Goal: Information Seeking & Learning: Check status

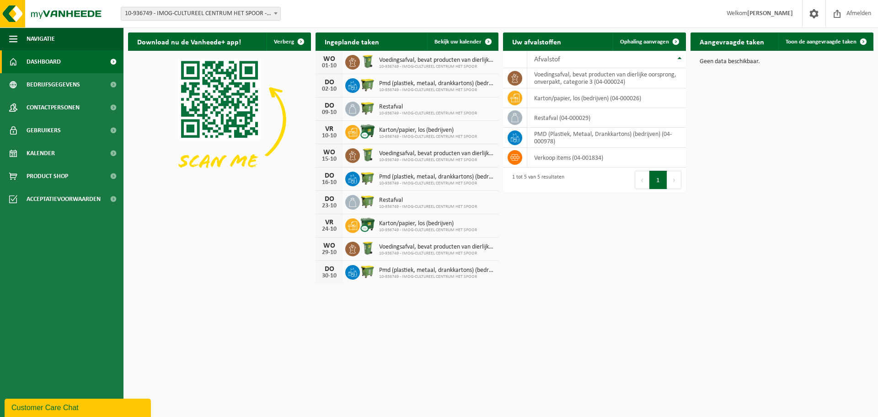
click at [274, 13] on b at bounding box center [276, 13] width 4 height 2
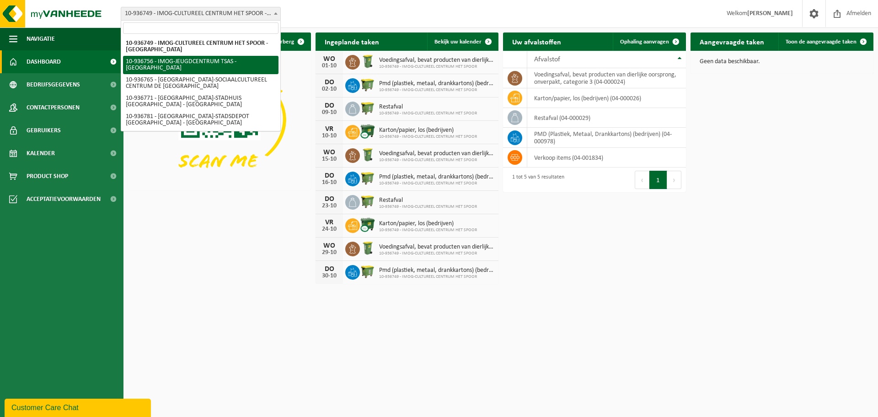
select select "137247"
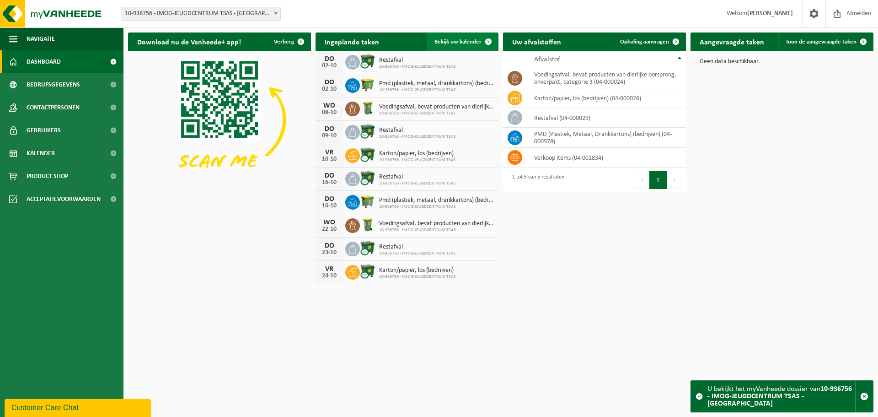
click at [479, 41] on span at bounding box center [488, 41] width 18 height 18
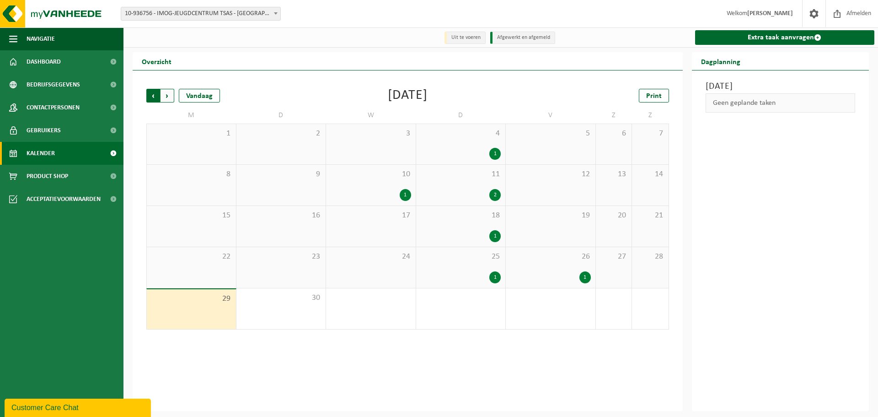
click at [161, 92] on span "Volgende" at bounding box center [168, 96] width 14 height 14
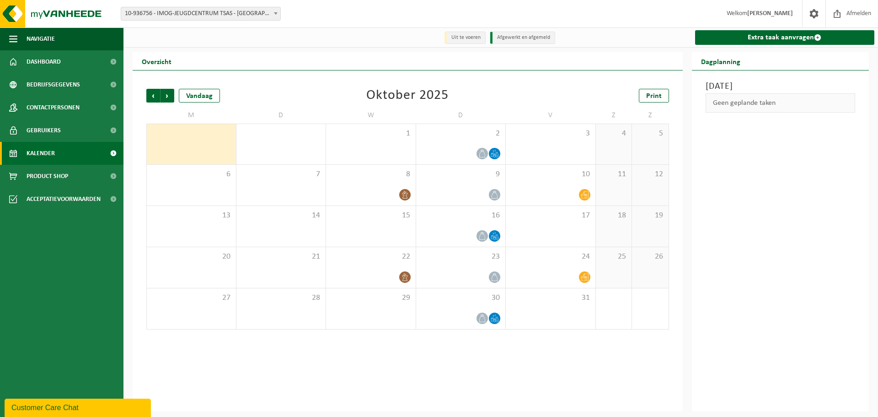
click at [161, 92] on span "Volgende" at bounding box center [168, 96] width 14 height 14
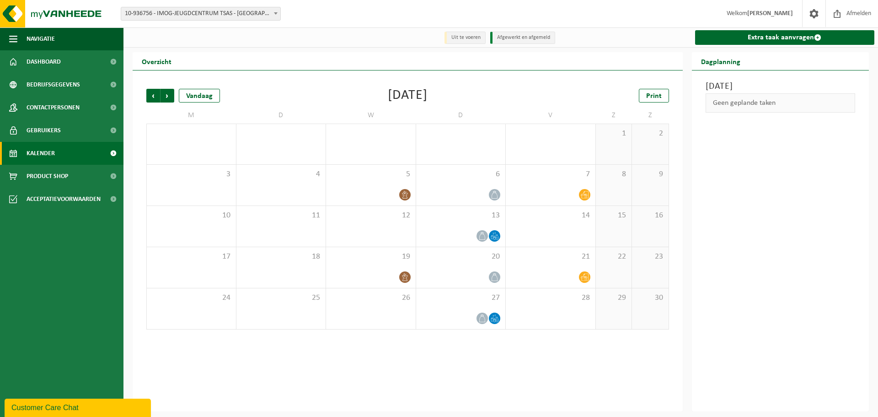
click at [161, 92] on span "Volgende" at bounding box center [168, 96] width 14 height 14
click at [152, 96] on span "Vorige" at bounding box center [153, 96] width 14 height 14
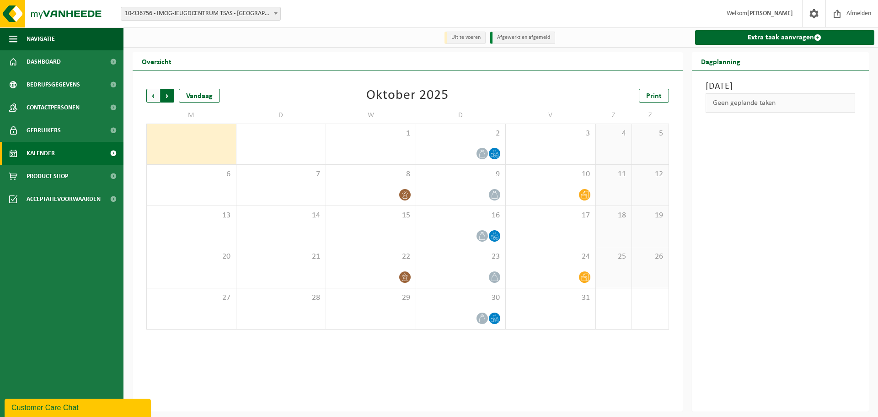
click at [154, 96] on span "Vorige" at bounding box center [153, 96] width 14 height 14
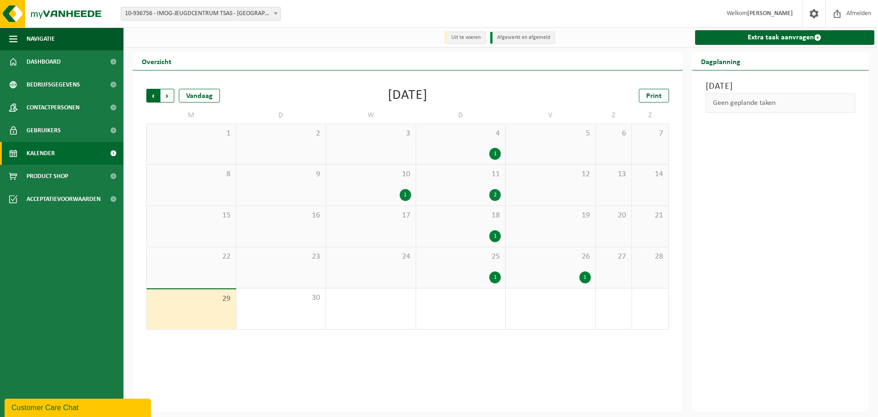
click at [165, 94] on span "Volgende" at bounding box center [168, 96] width 14 height 14
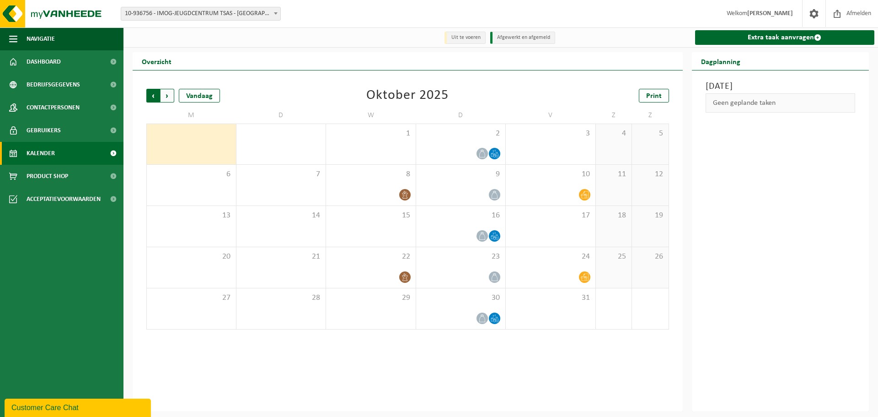
click at [166, 94] on span "Volgende" at bounding box center [168, 96] width 14 height 14
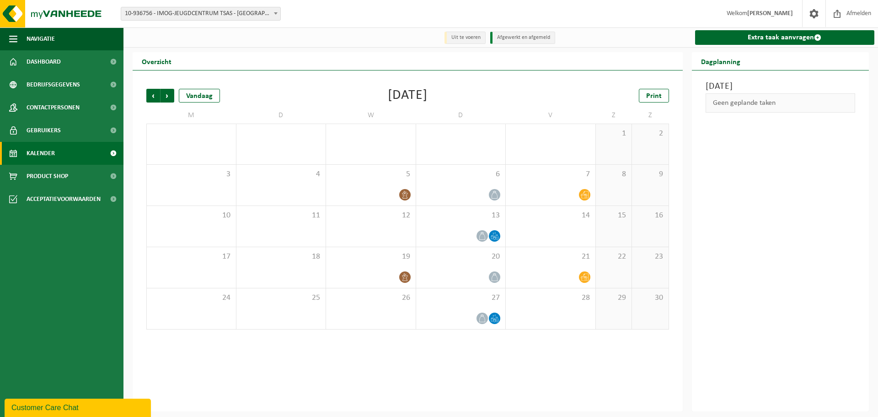
click at [416, 356] on div "Vorige Volgende Vandaag November 2025 Print M D W D V Z Z 27 28 29 30 31 1 2 3 …" at bounding box center [408, 240] width 550 height 341
click at [166, 98] on span "Volgende" at bounding box center [168, 96] width 14 height 14
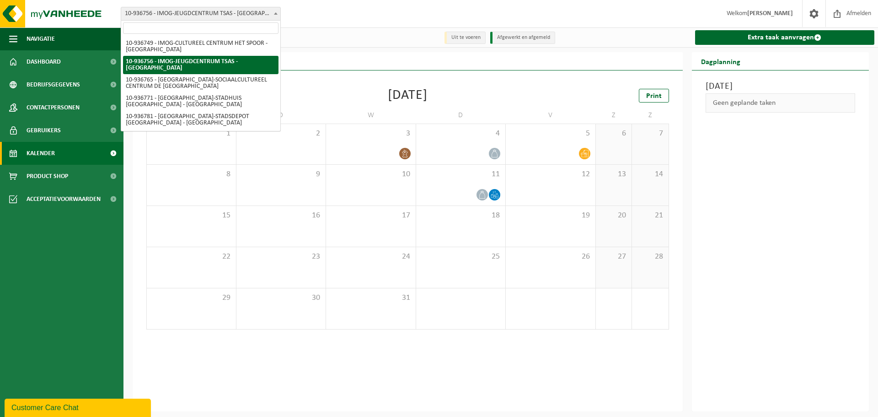
click at [277, 12] on b at bounding box center [276, 13] width 4 height 2
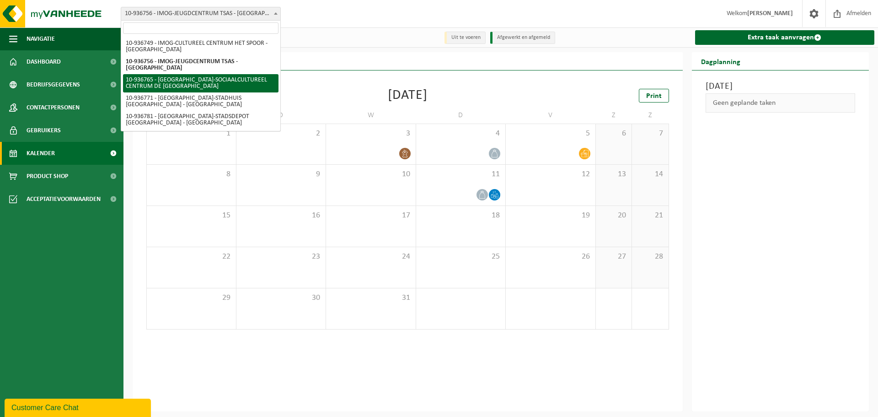
scroll to position [46, 0]
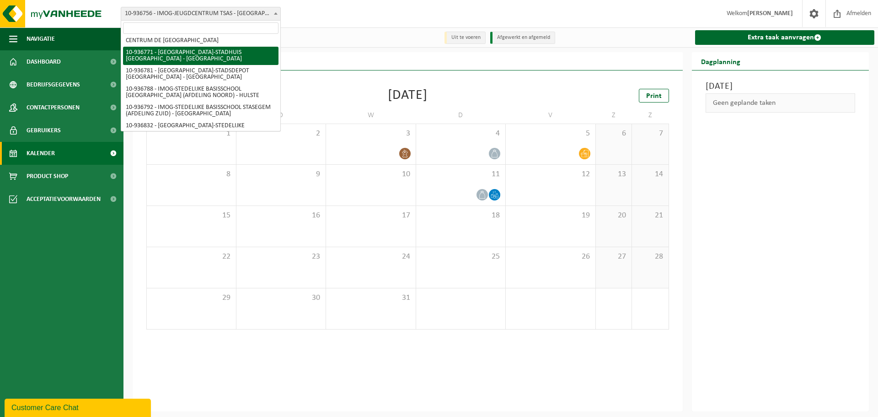
select select "137252"
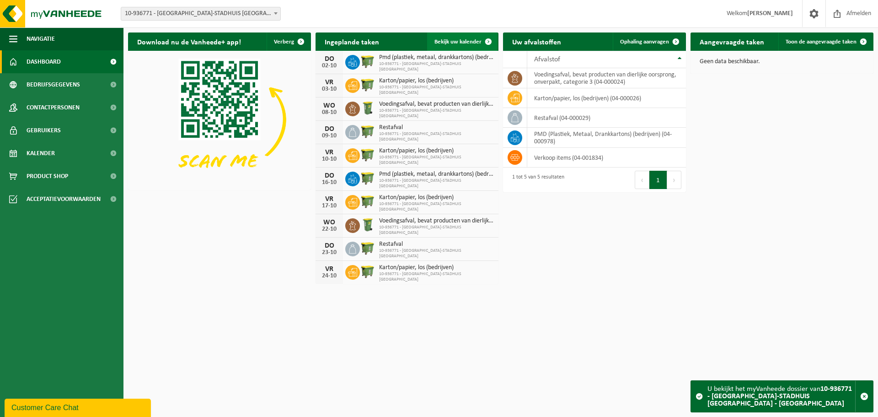
click at [467, 41] on span "Bekijk uw kalender" at bounding box center [457, 42] width 47 height 6
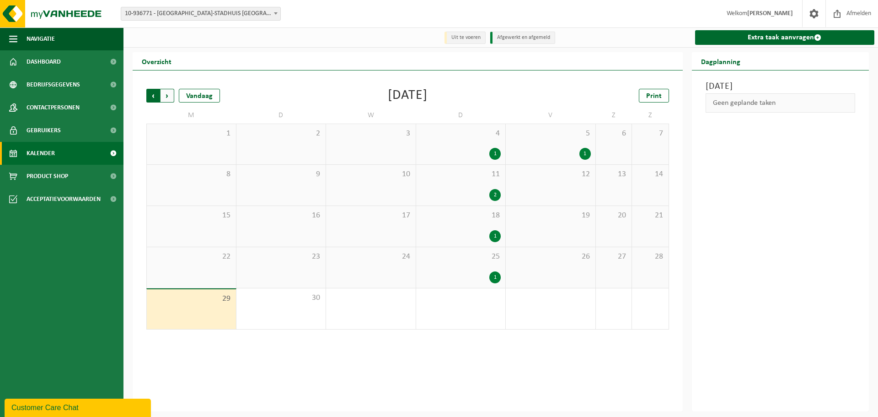
click at [172, 96] on span "Volgende" at bounding box center [168, 96] width 14 height 14
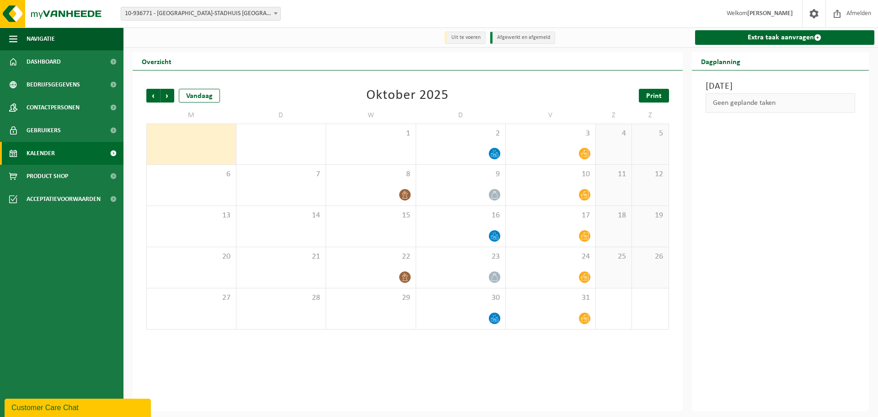
click at [654, 96] on span "Print" at bounding box center [654, 95] width 16 height 7
click at [168, 96] on span "Volgende" at bounding box center [168, 96] width 14 height 14
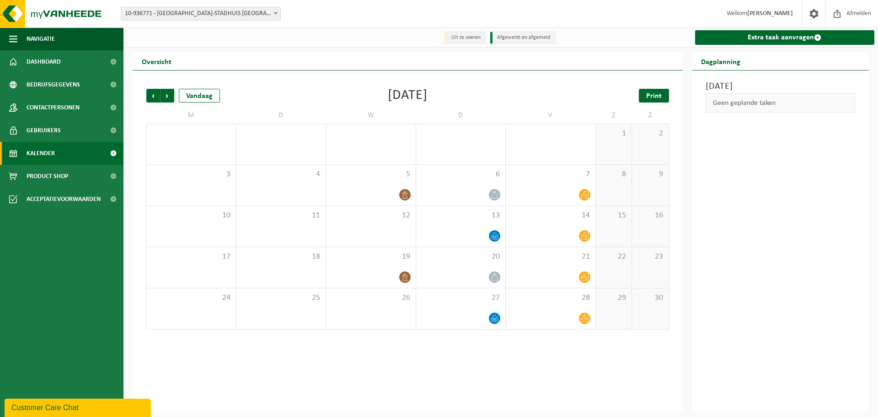
click at [654, 95] on span "Print" at bounding box center [654, 95] width 16 height 7
click at [164, 94] on span "Volgende" at bounding box center [168, 96] width 14 height 14
click at [646, 93] on link "Print" at bounding box center [654, 96] width 30 height 14
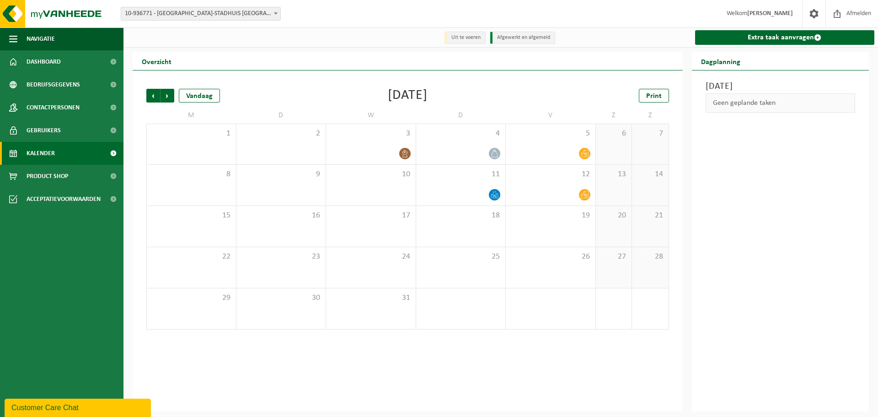
click at [275, 13] on b at bounding box center [276, 13] width 4 height 2
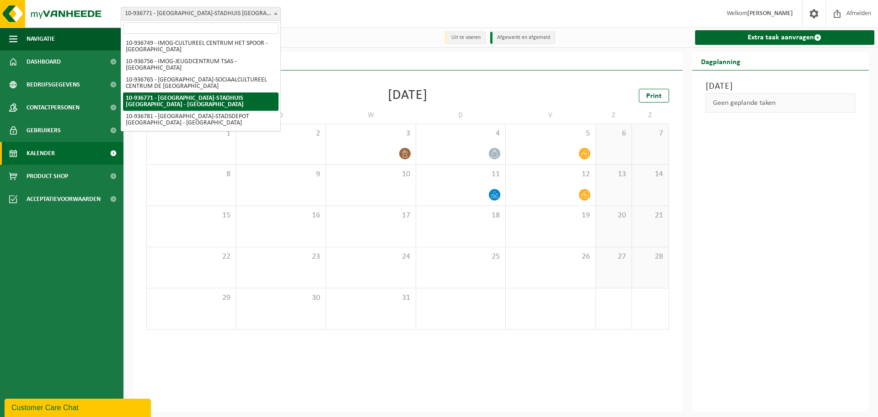
scroll to position [46, 0]
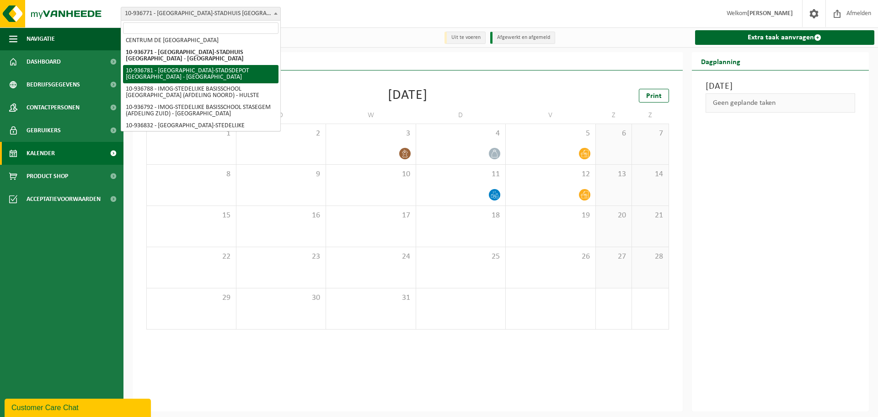
select select "137255"
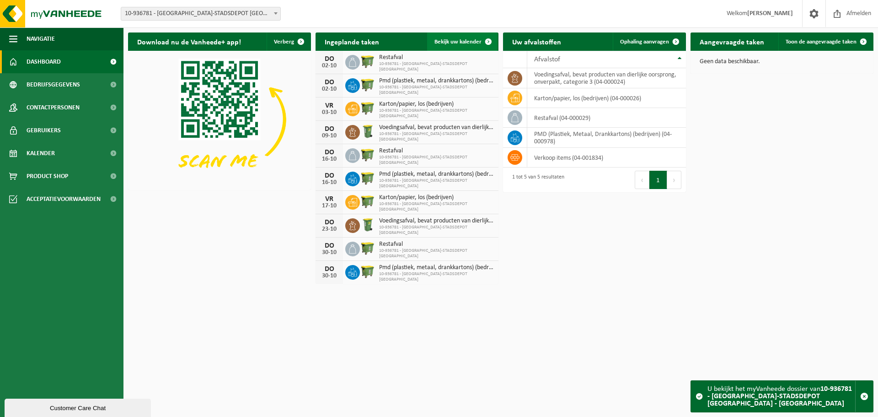
click at [470, 38] on link "Bekijk uw kalender" at bounding box center [462, 41] width 70 height 18
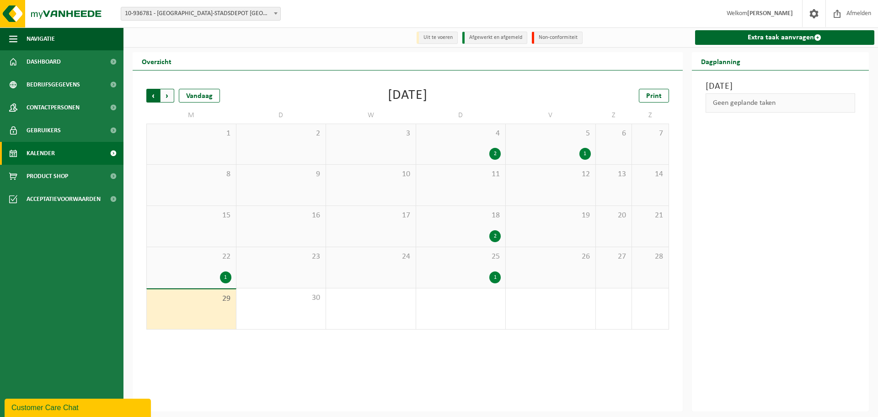
click at [169, 96] on span "Volgende" at bounding box center [168, 96] width 14 height 14
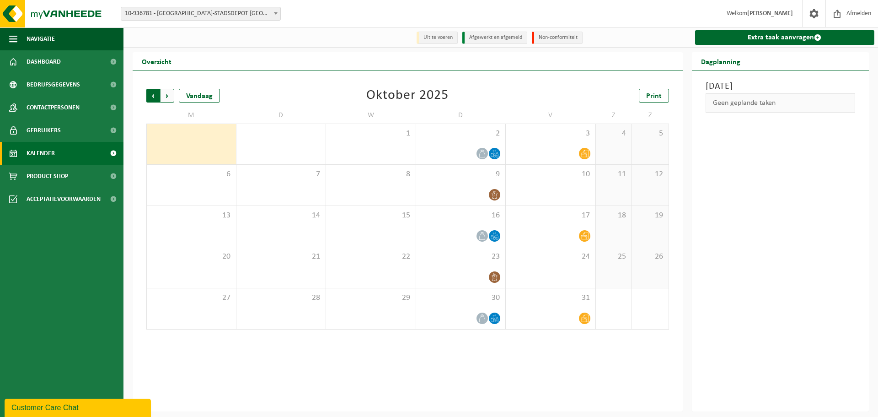
click at [167, 92] on span "Volgende" at bounding box center [168, 96] width 14 height 14
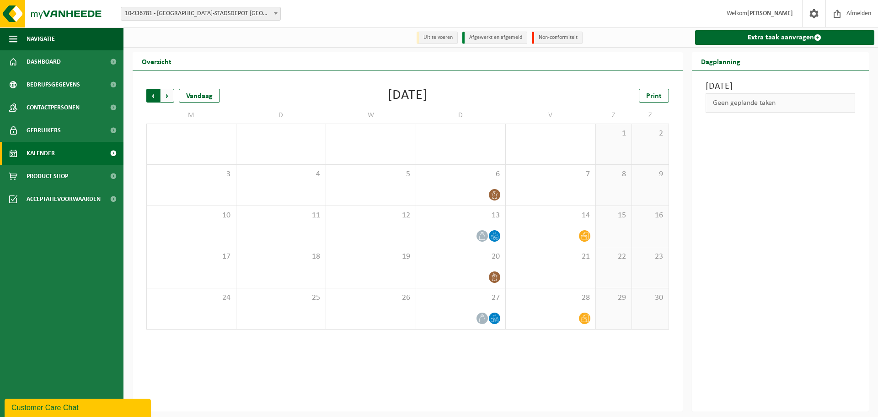
click at [166, 96] on span "Volgende" at bounding box center [168, 96] width 14 height 14
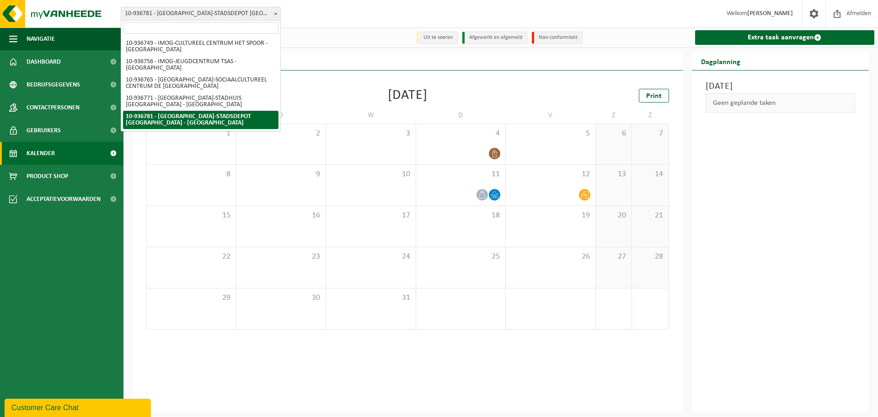
click at [248, 16] on span "10-936781 - [GEOGRAPHIC_DATA]-STADSDEPOT [GEOGRAPHIC_DATA] - [GEOGRAPHIC_DATA]" at bounding box center [200, 13] width 159 height 13
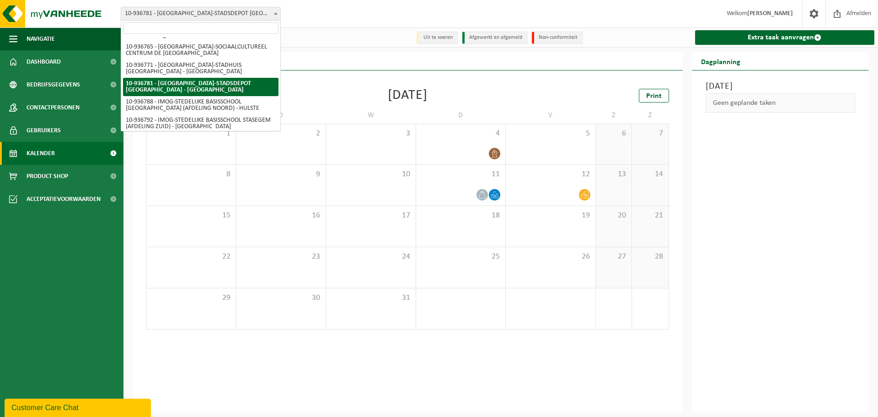
scroll to position [46, 0]
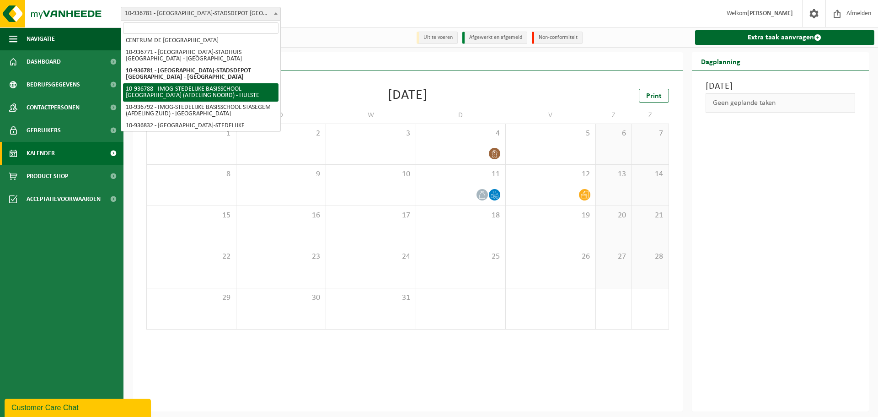
select select "137258"
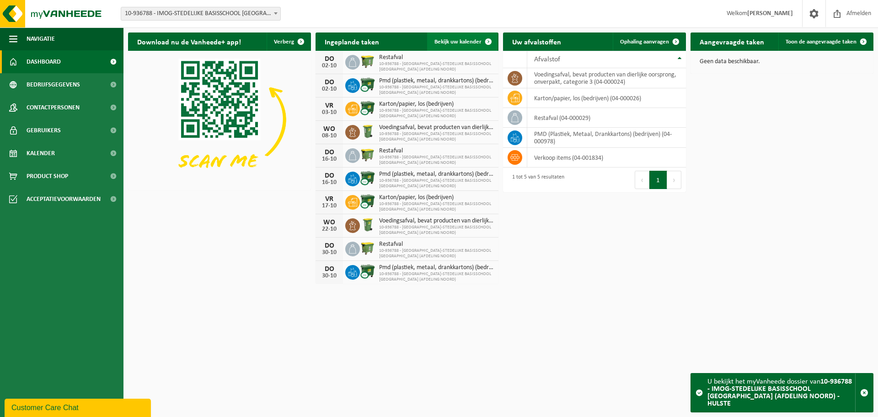
click at [457, 40] on span "Bekijk uw kalender" at bounding box center [457, 42] width 47 height 6
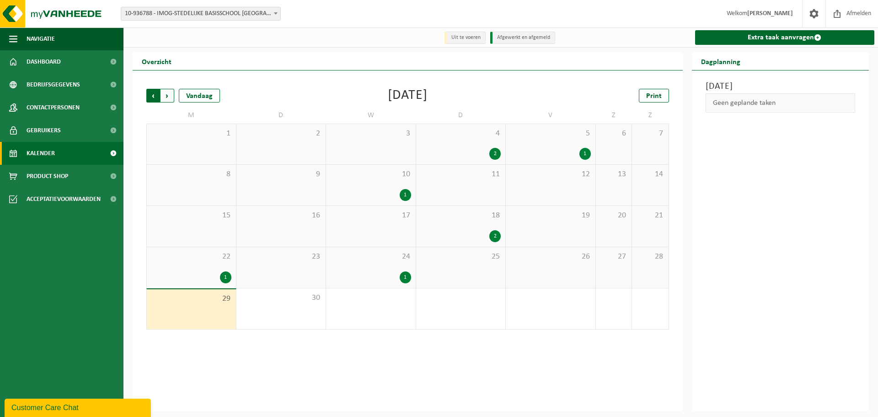
click at [172, 99] on span "Volgende" at bounding box center [168, 96] width 14 height 14
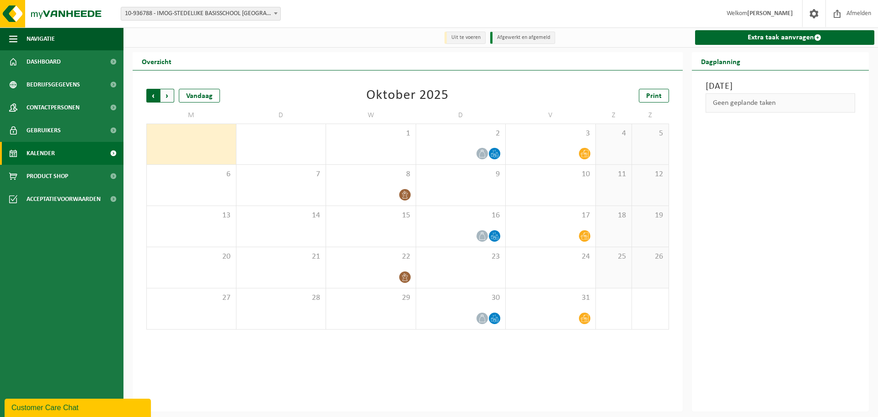
click at [169, 98] on span "Volgende" at bounding box center [168, 96] width 14 height 14
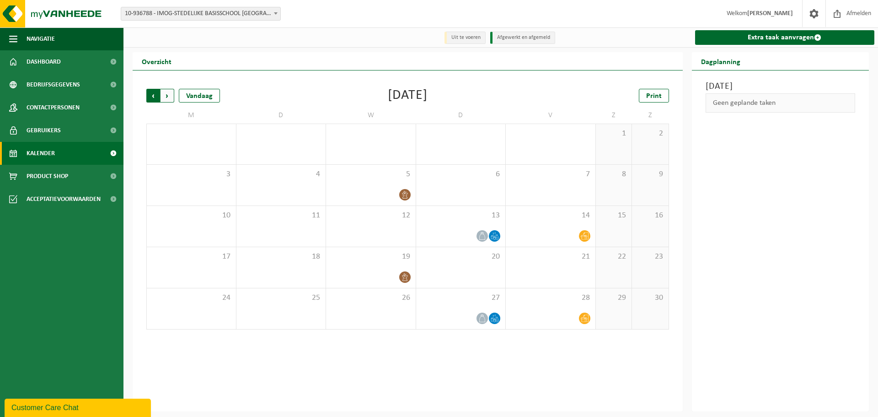
click at [172, 96] on span "Volgende" at bounding box center [168, 96] width 14 height 14
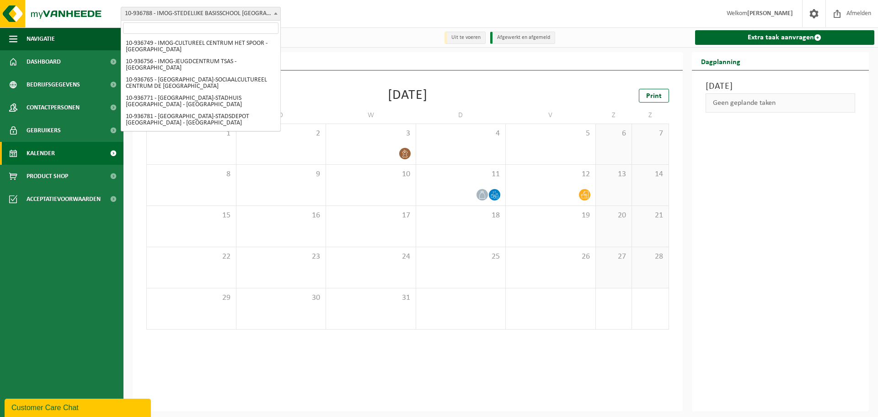
click at [270, 16] on span "10-936788 - IMOG-STEDELIJKE BASISSCHOOL [GEOGRAPHIC_DATA] (AFDELING NOORD) - HU…" at bounding box center [200, 13] width 159 height 13
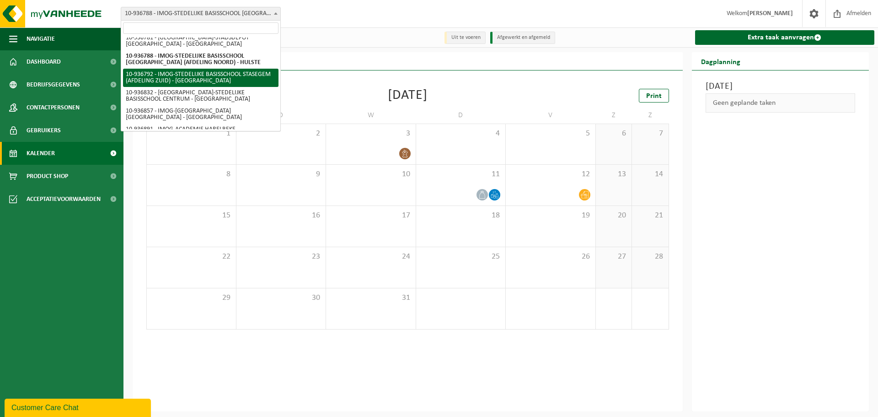
scroll to position [91, 0]
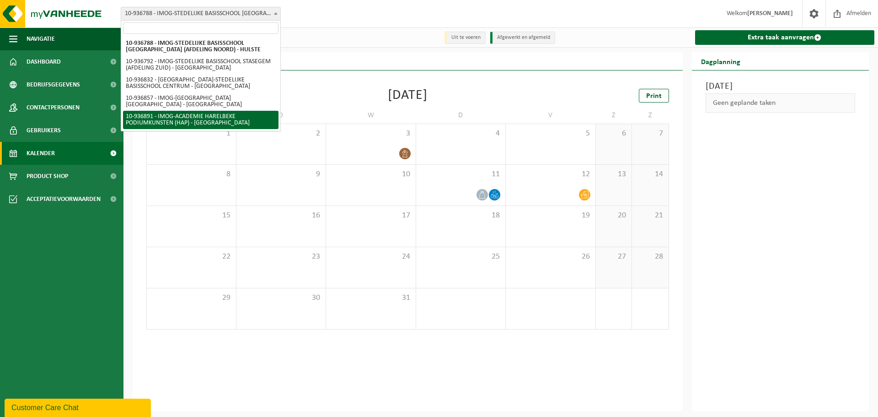
select select "137302"
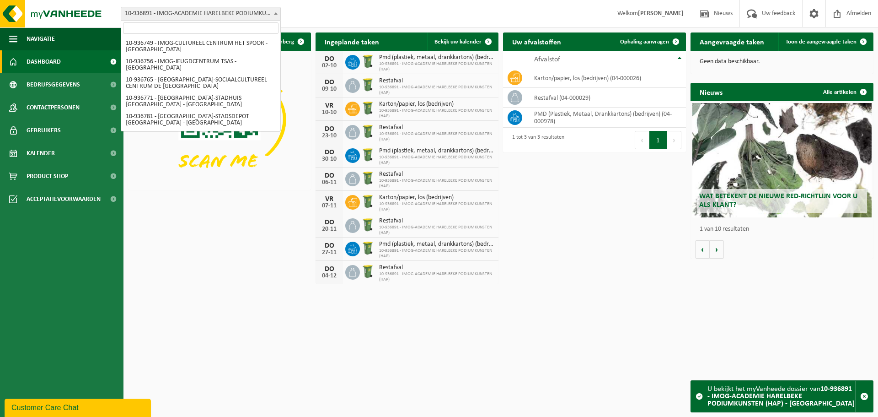
click at [275, 15] on span at bounding box center [275, 13] width 9 height 12
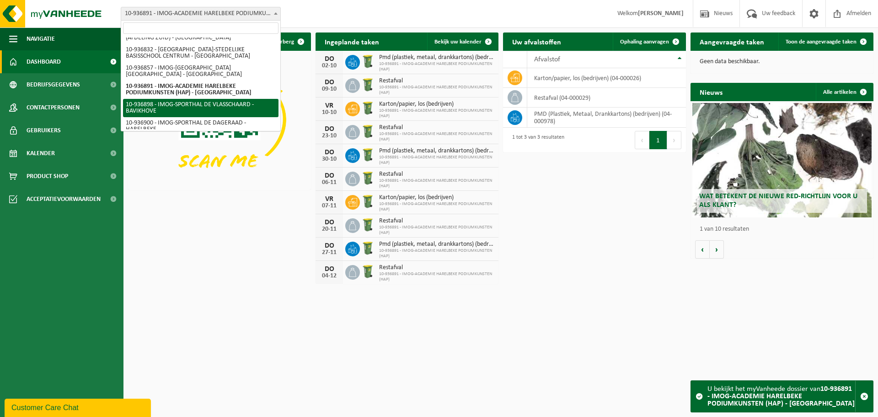
select select "137304"
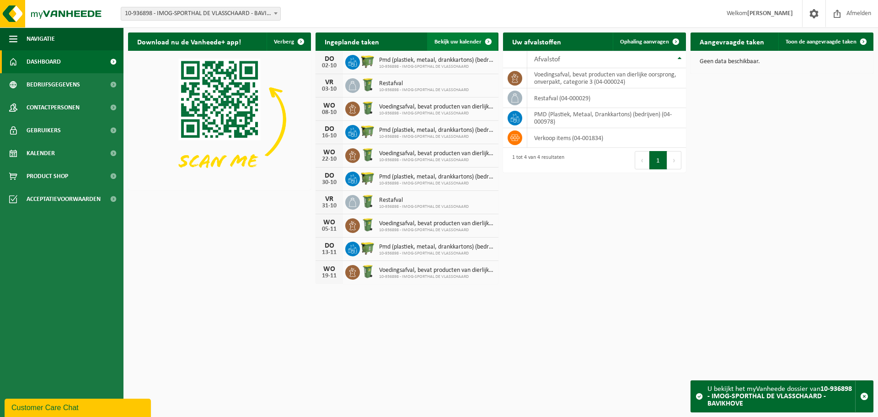
click at [476, 41] on span "Bekijk uw kalender" at bounding box center [457, 42] width 47 height 6
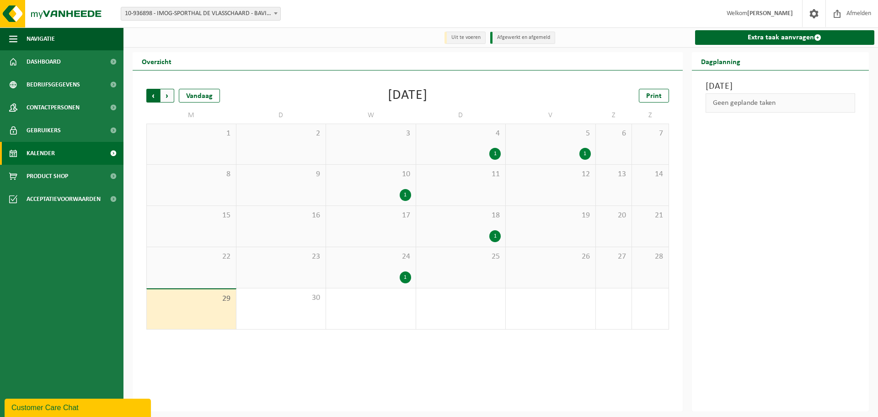
click at [165, 94] on span "Volgende" at bounding box center [168, 96] width 14 height 14
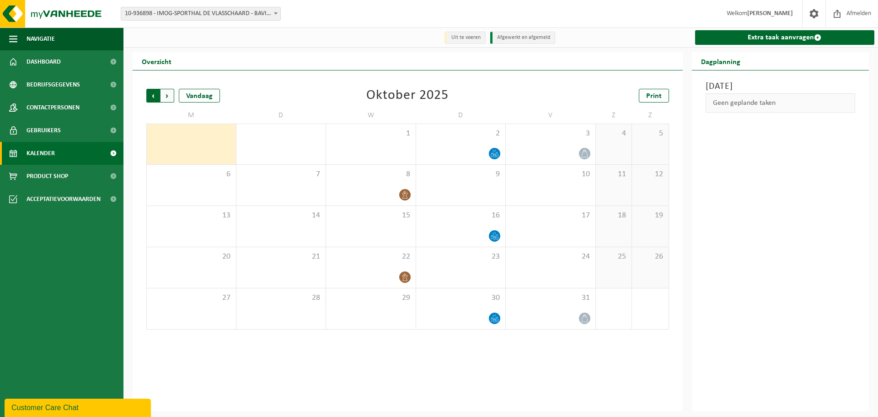
click at [169, 97] on span "Volgende" at bounding box center [168, 96] width 14 height 14
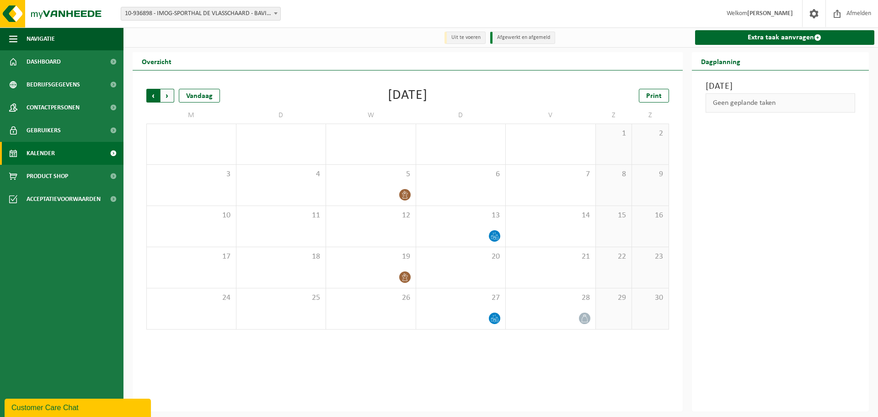
click at [166, 96] on span "Volgende" at bounding box center [168, 96] width 14 height 14
click at [274, 14] on b at bounding box center [276, 13] width 4 height 2
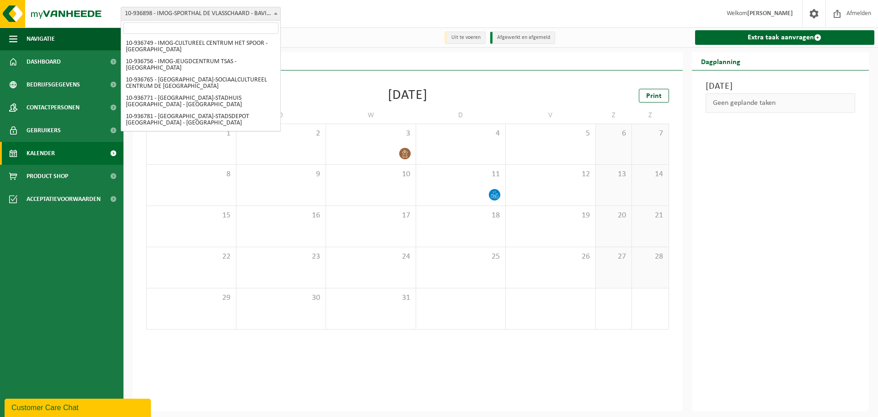
scroll to position [140, 0]
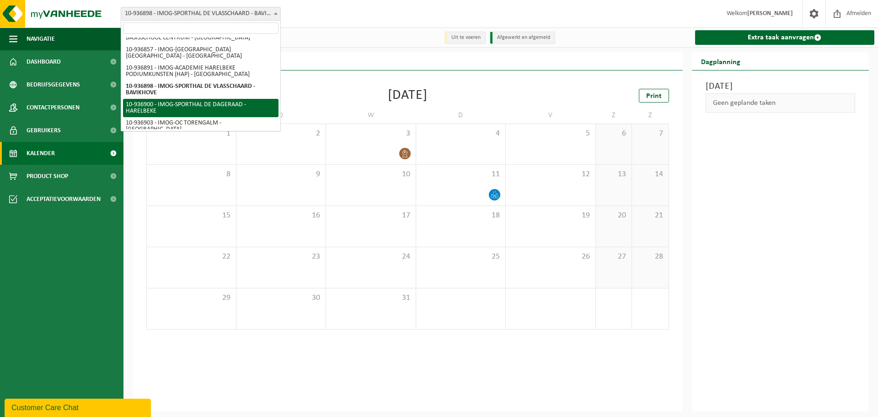
select select "137305"
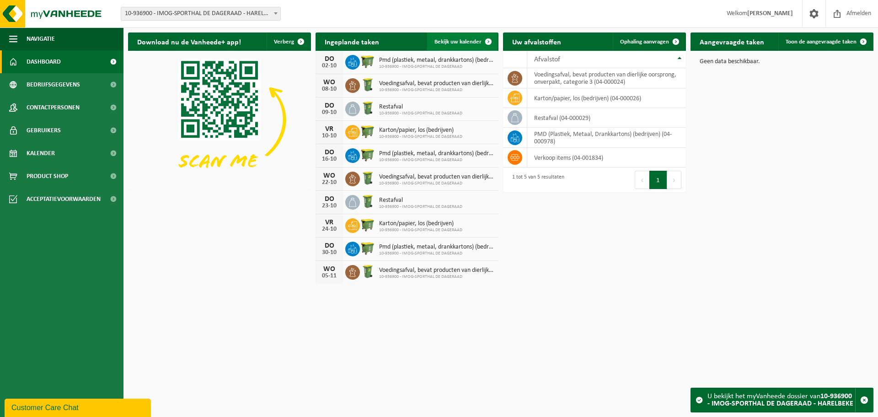
click at [468, 43] on span "Bekijk uw kalender" at bounding box center [457, 42] width 47 height 6
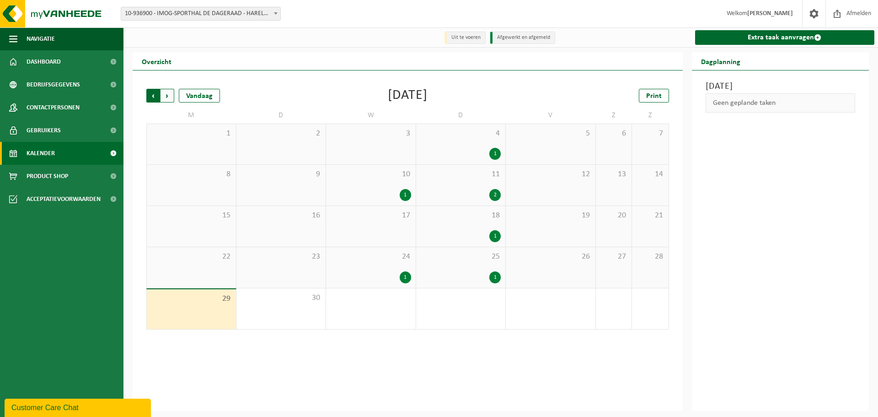
click at [168, 95] on span "Volgende" at bounding box center [168, 96] width 14 height 14
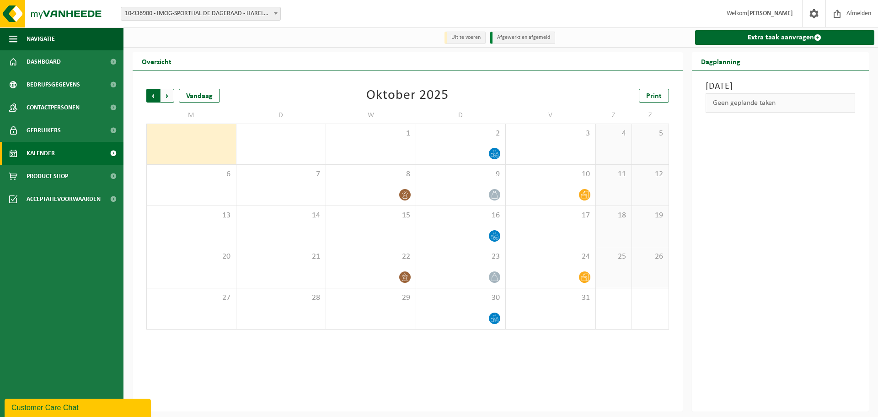
click at [169, 96] on span "Volgende" at bounding box center [168, 96] width 14 height 14
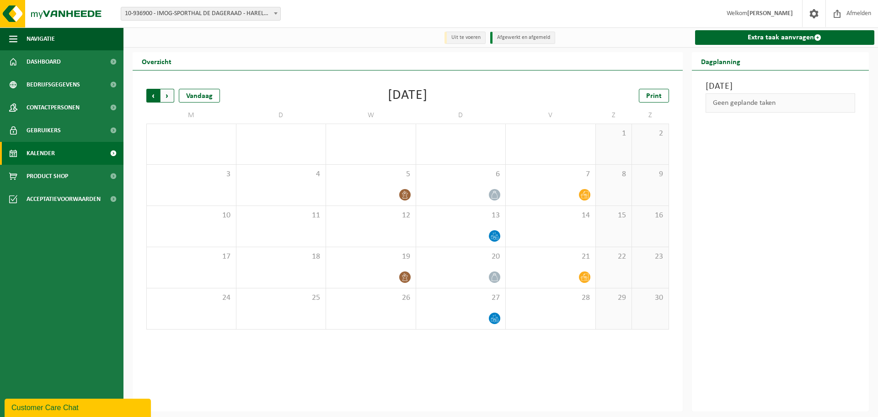
click at [163, 98] on span "Volgende" at bounding box center [168, 96] width 14 height 14
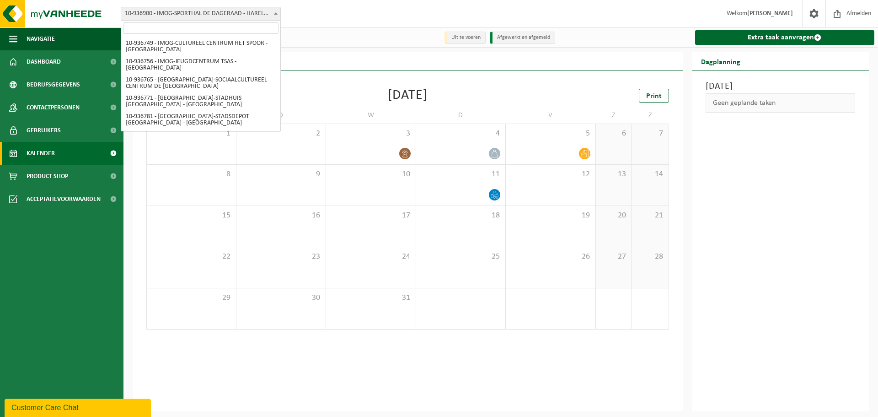
click at [278, 11] on span at bounding box center [275, 13] width 9 height 12
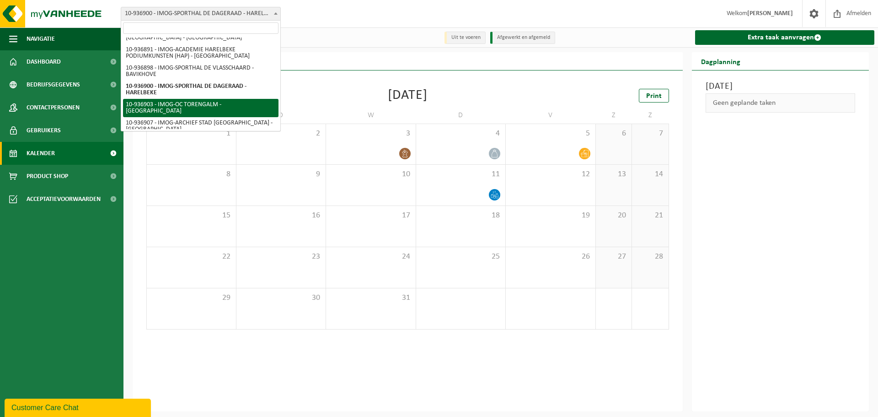
select select "137307"
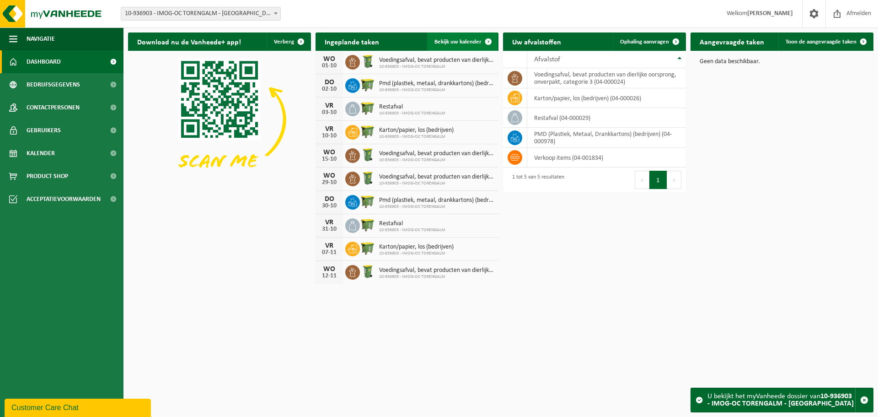
click at [463, 43] on span "Bekijk uw kalender" at bounding box center [457, 42] width 47 height 6
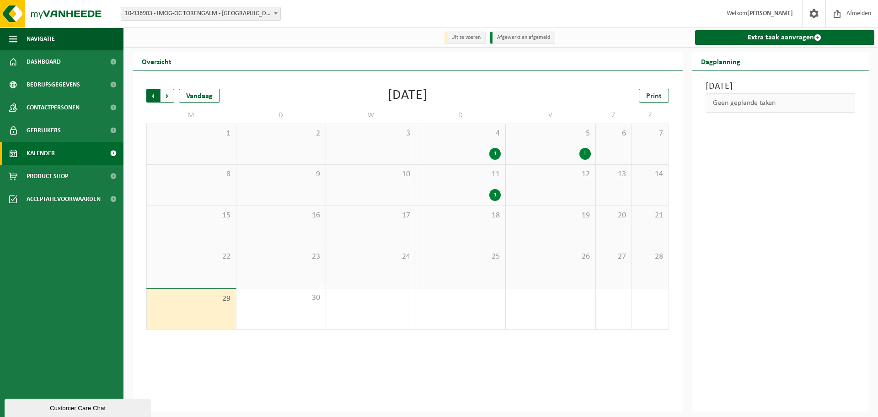
click at [172, 95] on span "Volgende" at bounding box center [168, 96] width 14 height 14
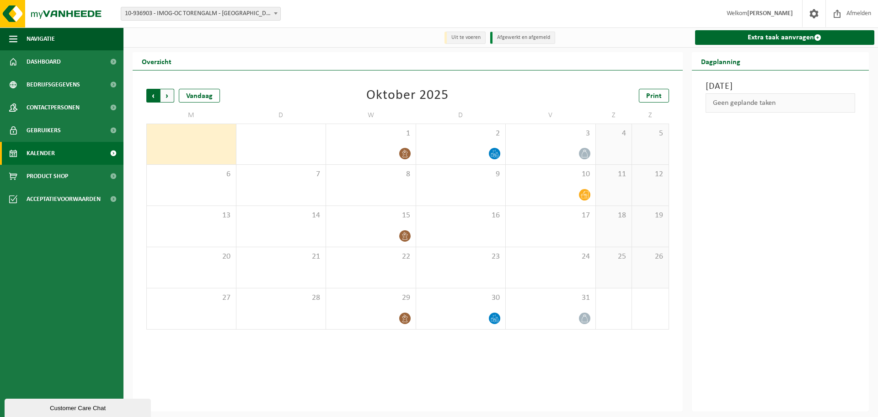
click at [170, 99] on span "Volgende" at bounding box center [168, 96] width 14 height 14
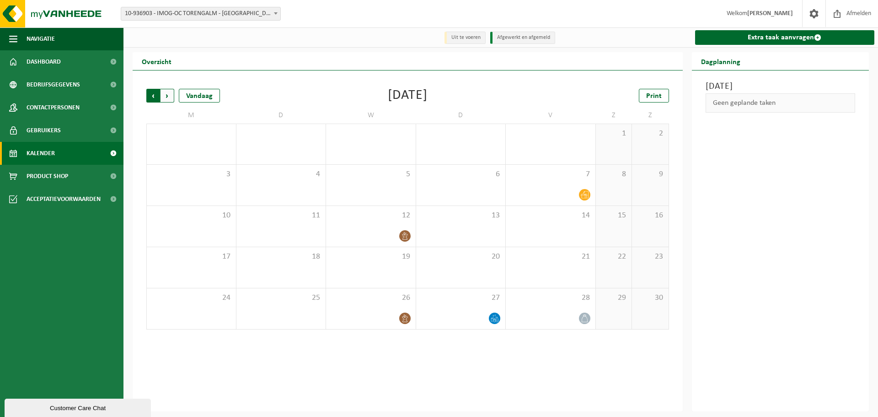
click at [167, 96] on span "Volgende" at bounding box center [168, 96] width 14 height 14
click at [272, 14] on span at bounding box center [275, 13] width 9 height 12
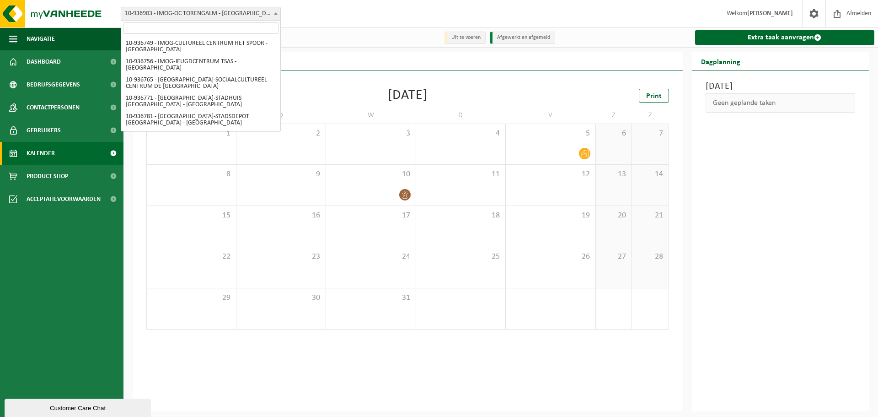
scroll to position [188, 0]
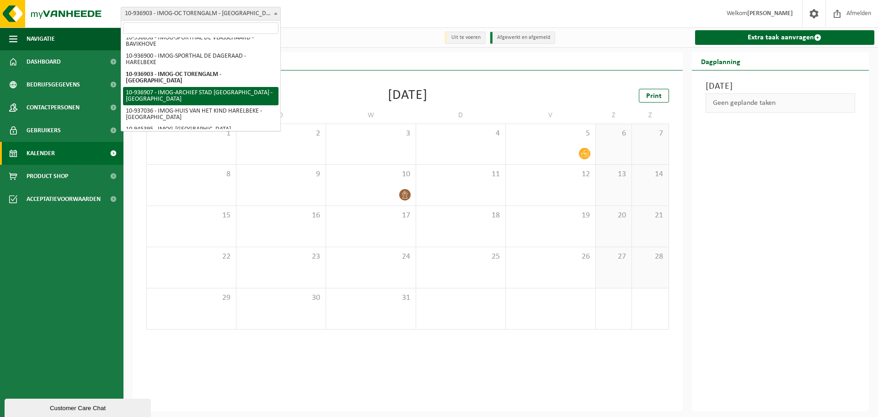
select select "137308"
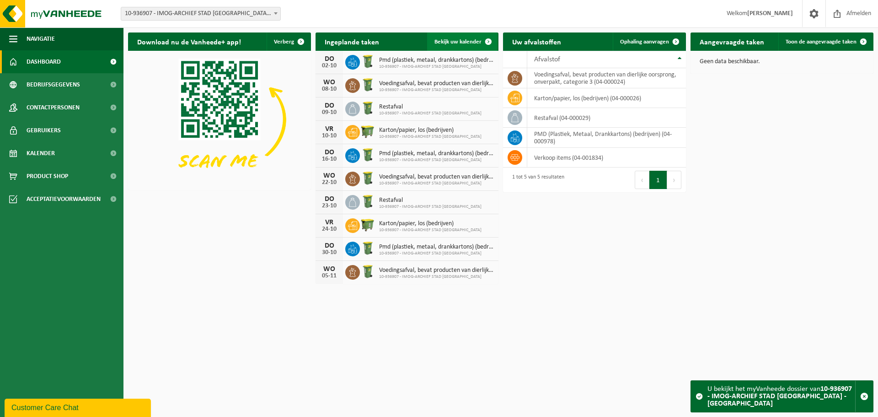
click at [474, 37] on link "Bekijk uw kalender" at bounding box center [462, 41] width 70 height 18
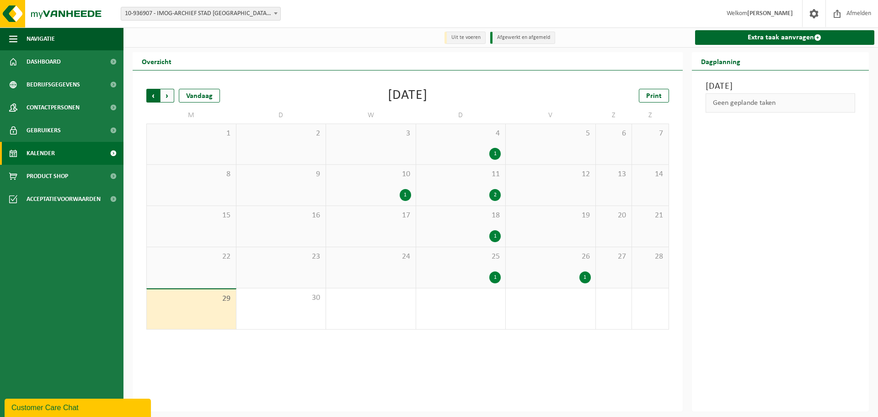
click at [173, 93] on span "Volgende" at bounding box center [168, 96] width 14 height 14
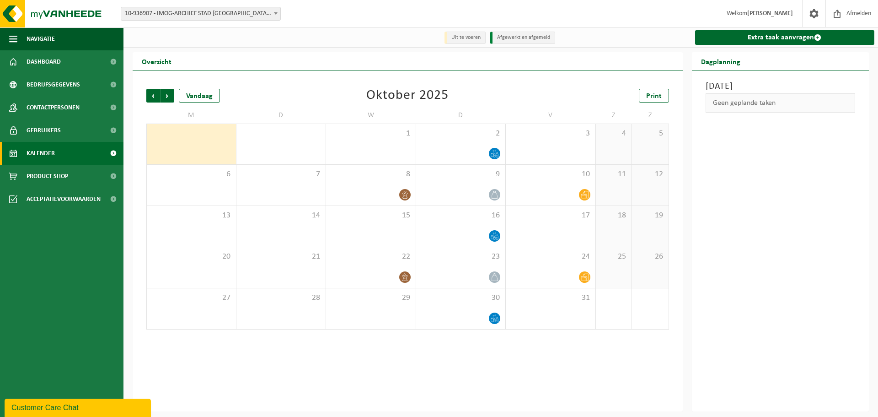
click at [492, 362] on div "Vorige Volgende Vandaag Oktober 2025 Print M D W D V Z Z 29 30 1 2 3 4 5 6 7 8 …" at bounding box center [408, 240] width 550 height 341
click at [170, 97] on span "Volgende" at bounding box center [168, 96] width 14 height 14
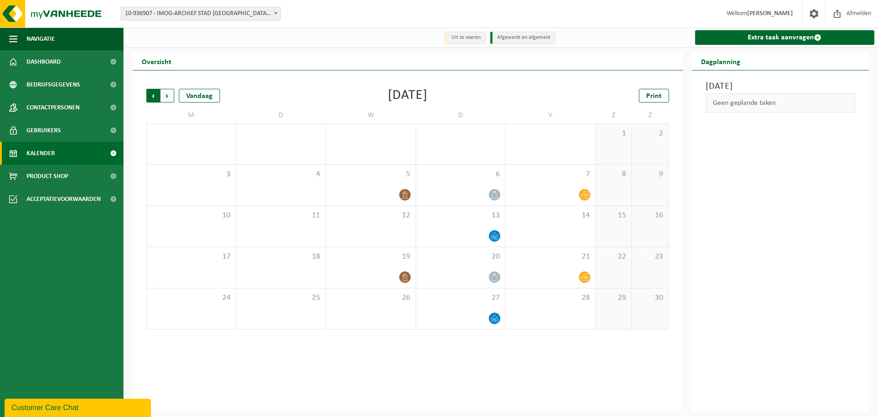
click at [167, 99] on span "Volgende" at bounding box center [168, 96] width 14 height 14
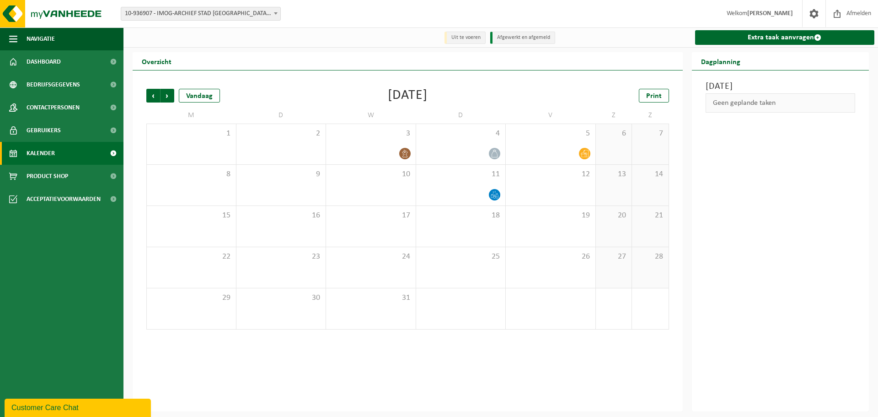
click at [275, 14] on b at bounding box center [276, 13] width 4 height 2
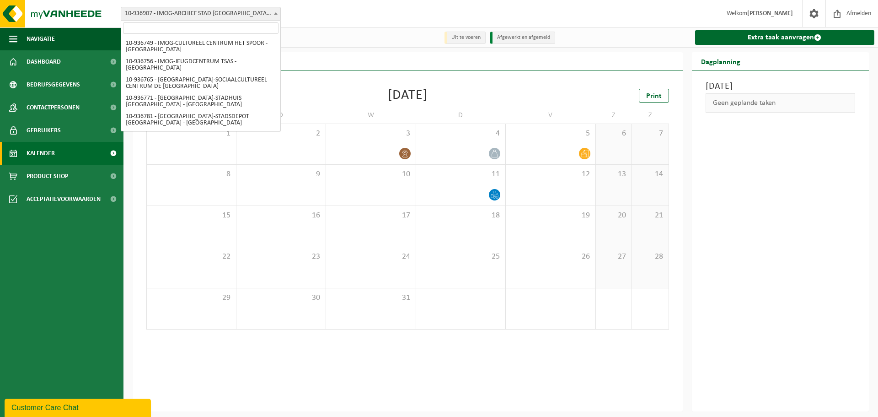
scroll to position [188, 0]
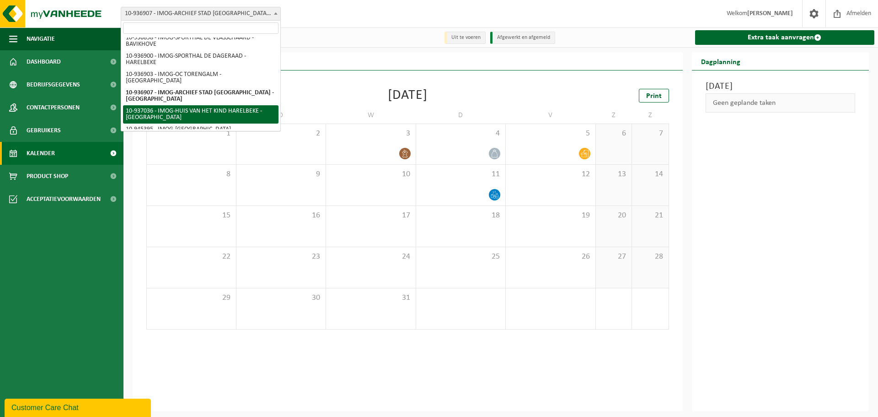
select select "137357"
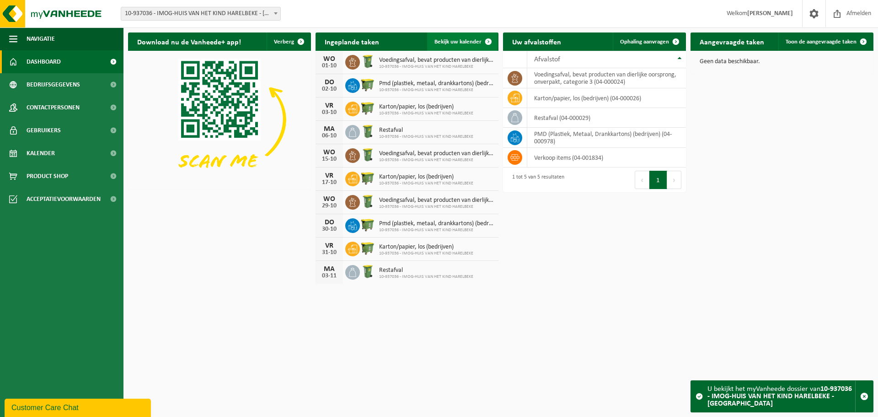
click at [478, 41] on span "Bekijk uw kalender" at bounding box center [457, 42] width 47 height 6
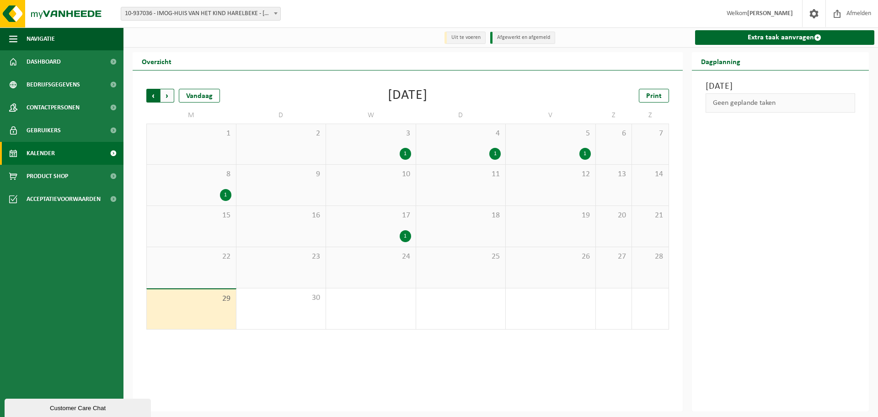
click at [166, 94] on span "Volgende" at bounding box center [168, 96] width 14 height 14
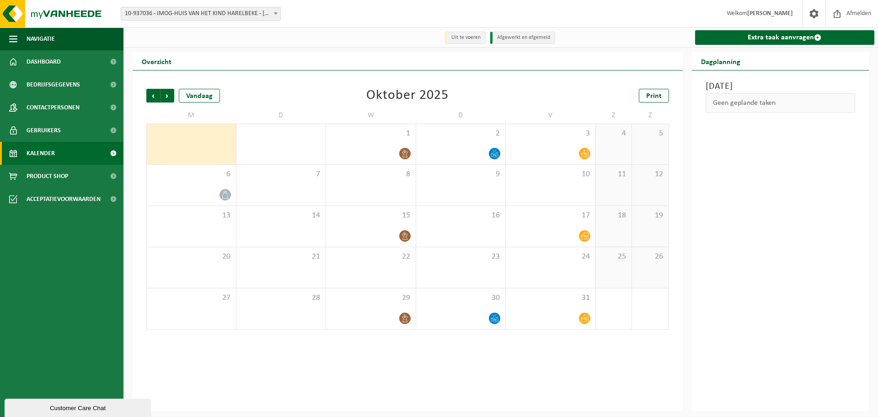
click at [567, 414] on html "Vestiging: 10-936749 - IMOG-CULTUREEL CENTRUM HET SPOOR - HARELBEKE 10-936756 -…" at bounding box center [439, 208] width 878 height 417
click at [166, 101] on span "Volgende" at bounding box center [168, 96] width 14 height 14
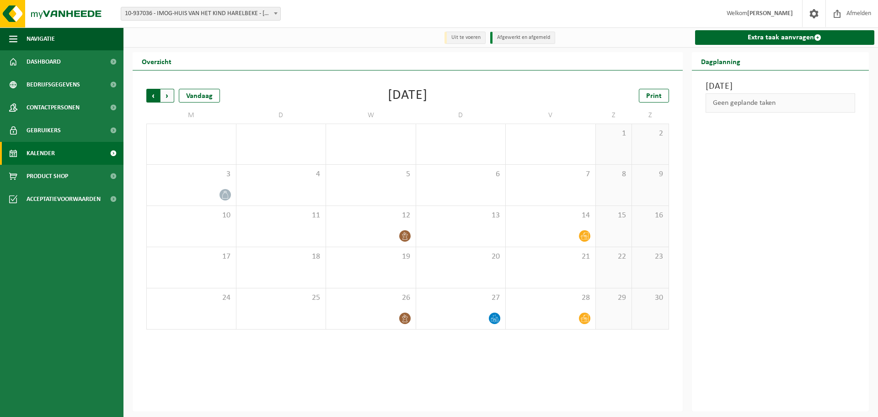
click at [163, 91] on span "Volgende" at bounding box center [168, 96] width 14 height 14
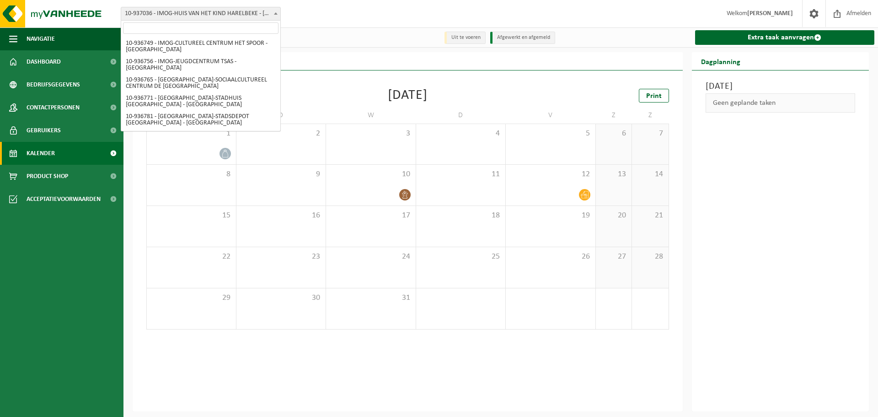
click at [275, 17] on span at bounding box center [275, 13] width 9 height 12
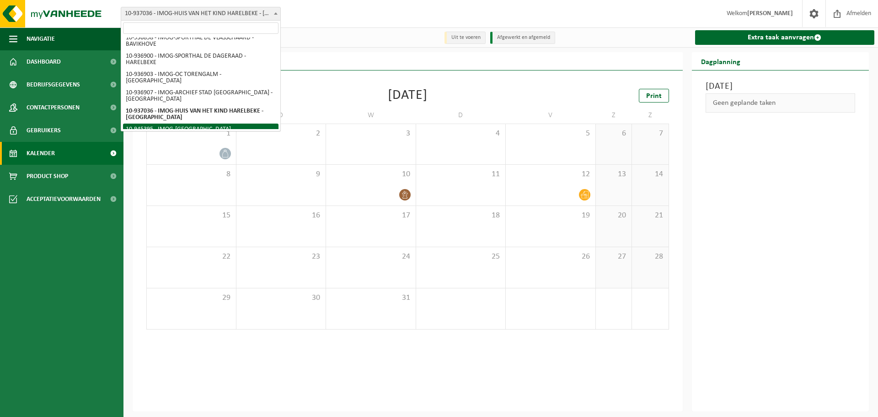
select select "141204"
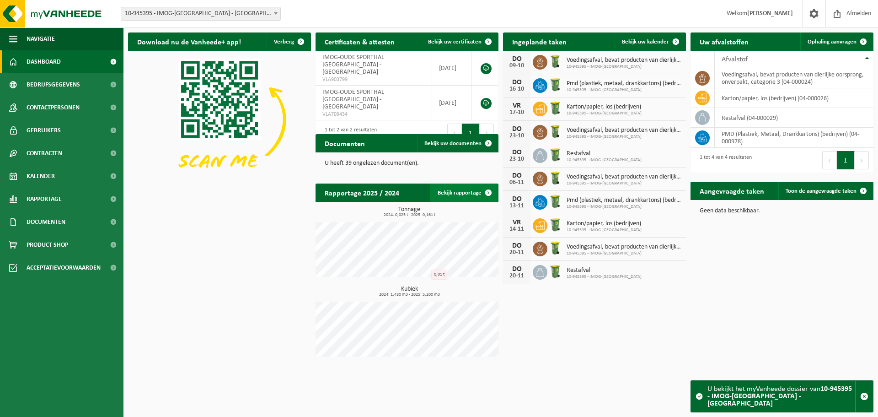
click at [489, 187] on span at bounding box center [488, 192] width 18 height 18
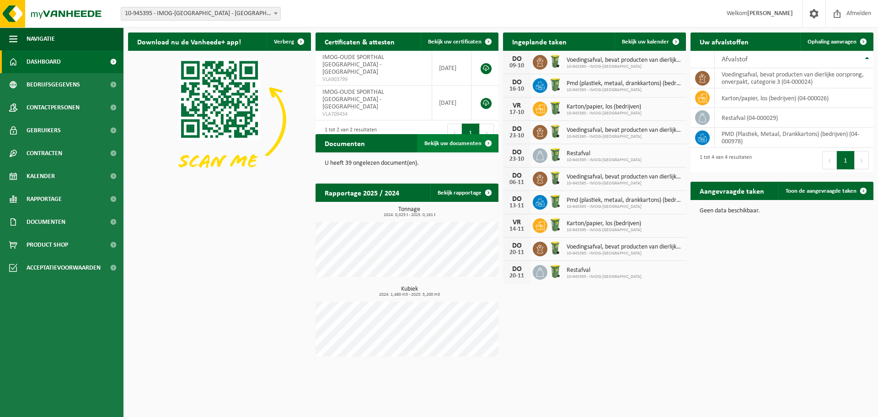
click at [478, 146] on span "Bekijk uw documenten" at bounding box center [452, 143] width 57 height 6
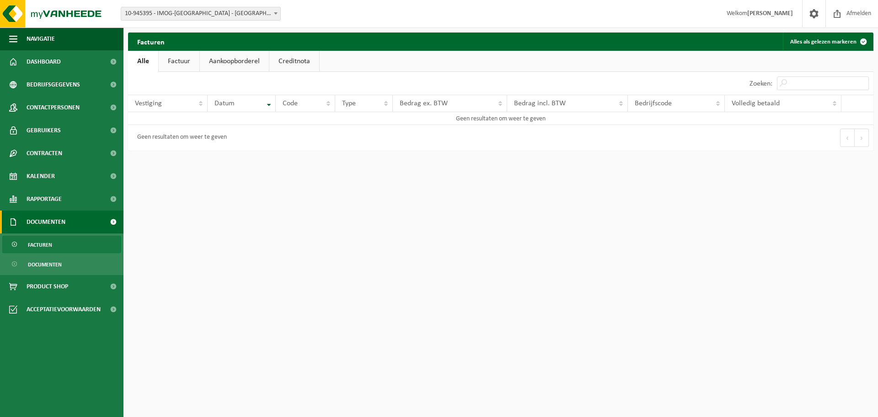
click at [178, 56] on link "Factuur" at bounding box center [179, 61] width 41 height 21
click at [251, 59] on link "Aankoopborderel" at bounding box center [235, 61] width 69 height 21
click at [289, 62] on link "Creditnota" at bounding box center [298, 61] width 50 height 21
click at [180, 60] on link "Factuur" at bounding box center [178, 61] width 41 height 21
click at [139, 59] on link "Alle" at bounding box center [143, 61] width 30 height 21
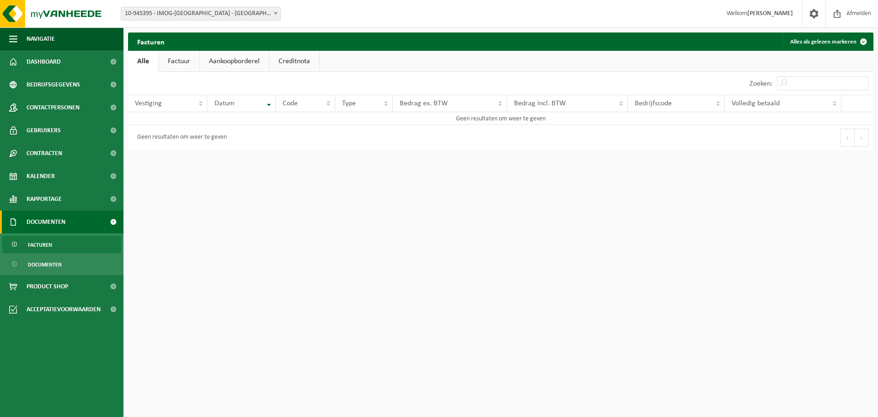
click at [174, 63] on link "Factuur" at bounding box center [179, 61] width 41 height 21
click at [248, 62] on link "Aankoopborderel" at bounding box center [235, 61] width 69 height 21
click at [272, 12] on span at bounding box center [275, 13] width 9 height 12
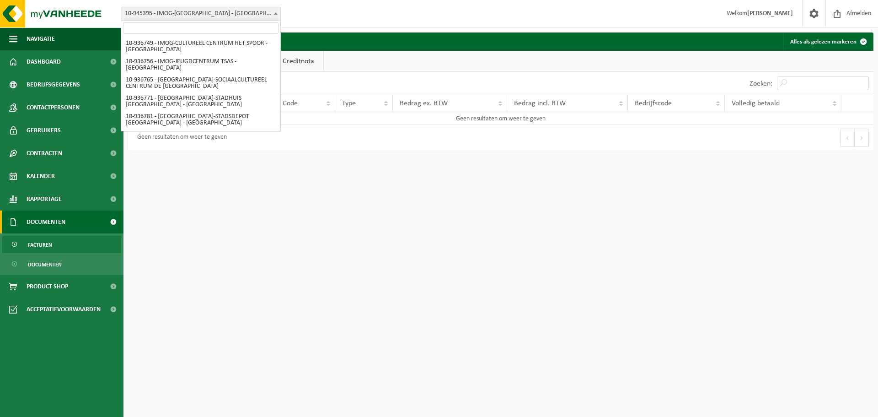
scroll to position [188, 0]
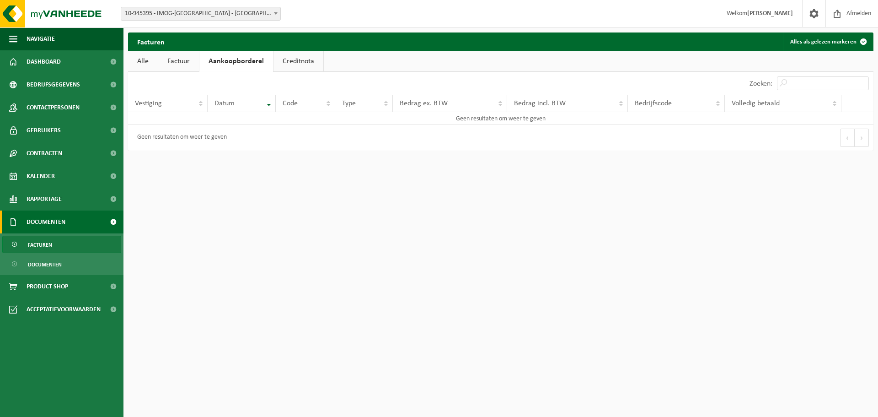
click at [272, 12] on span at bounding box center [275, 13] width 9 height 12
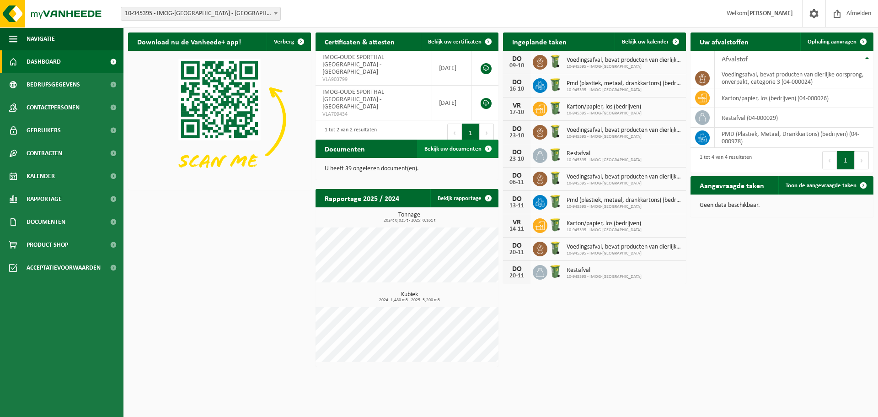
click at [481, 147] on span at bounding box center [488, 148] width 18 height 18
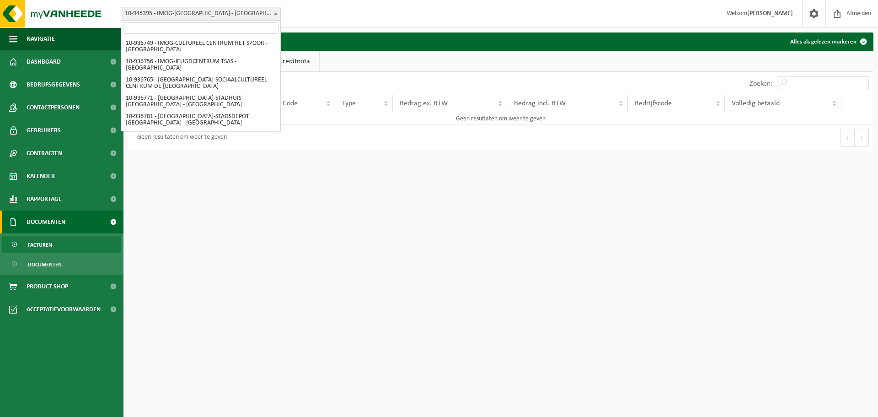
click at [275, 14] on b at bounding box center [276, 13] width 4 height 2
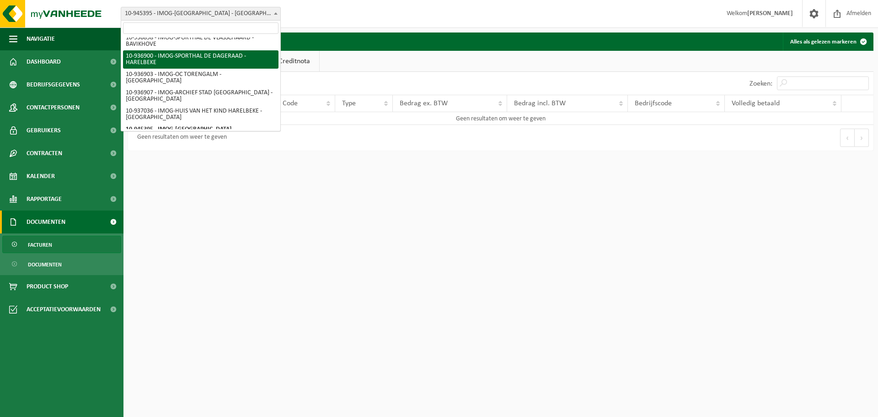
select select "137305"
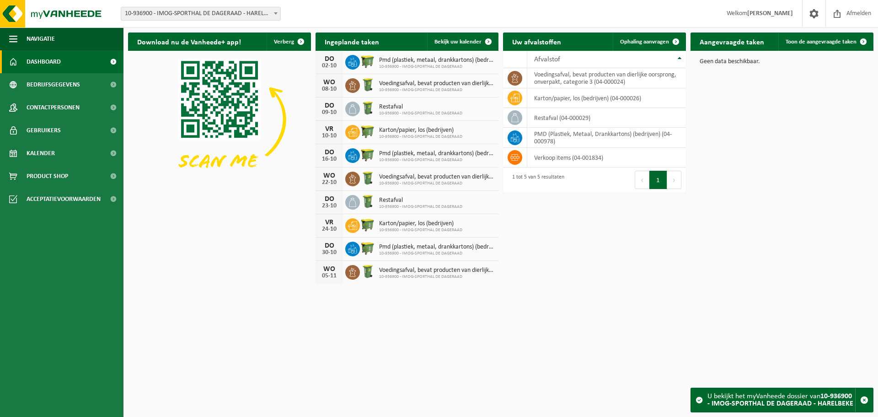
click at [834, 401] on strong "10-936900 - IMOG-SPORTHAL DE DAGERAAD - HARELBEKE" at bounding box center [780, 399] width 146 height 15
click at [85, 63] on link "Dashboard" at bounding box center [61, 61] width 123 height 23
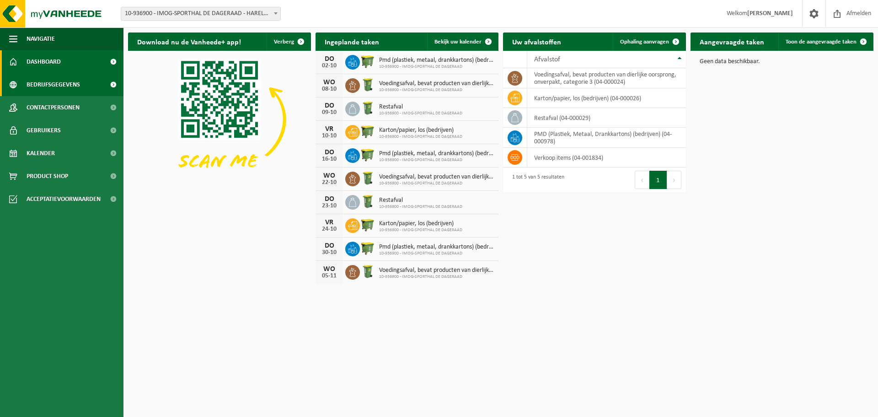
click at [83, 80] on link "Bedrijfsgegevens" at bounding box center [61, 84] width 123 height 23
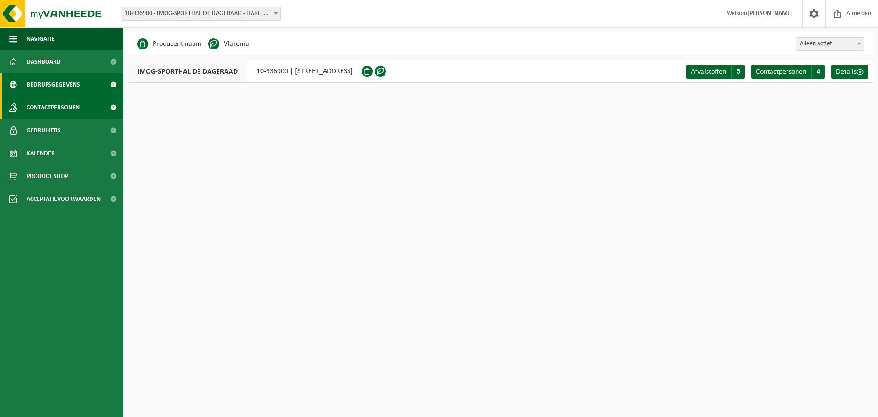
click at [86, 106] on link "Contactpersonen" at bounding box center [61, 107] width 123 height 23
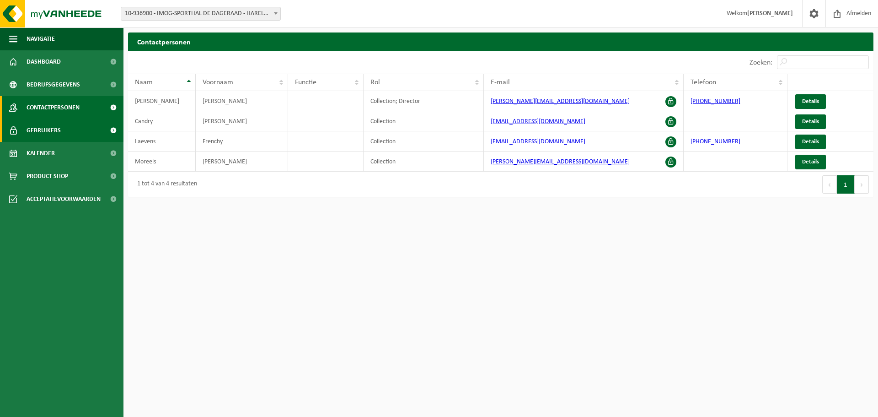
click at [76, 133] on link "Gebruikers" at bounding box center [61, 130] width 123 height 23
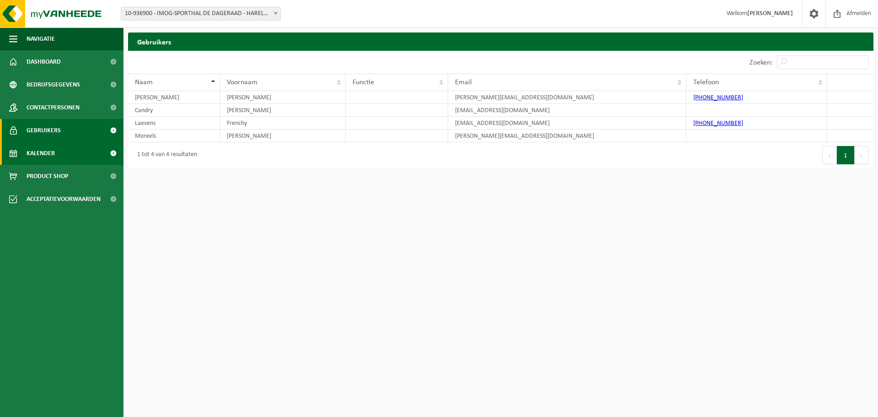
click at [73, 150] on link "Kalender" at bounding box center [61, 153] width 123 height 23
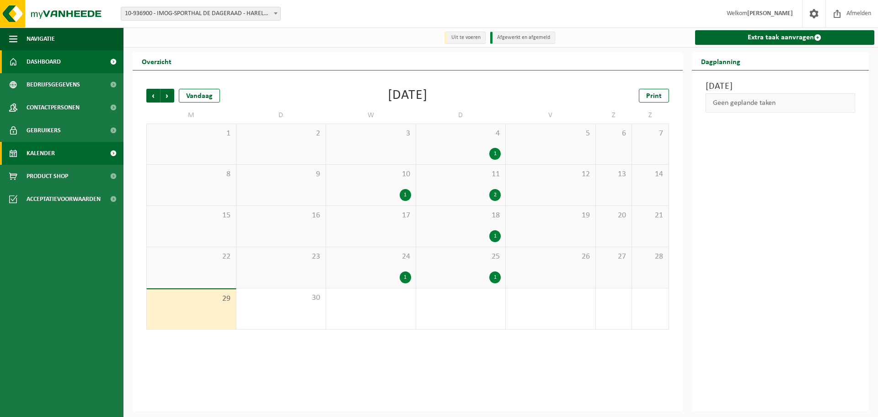
click at [75, 61] on link "Dashboard" at bounding box center [61, 61] width 123 height 23
